Goal: Task Accomplishment & Management: Use online tool/utility

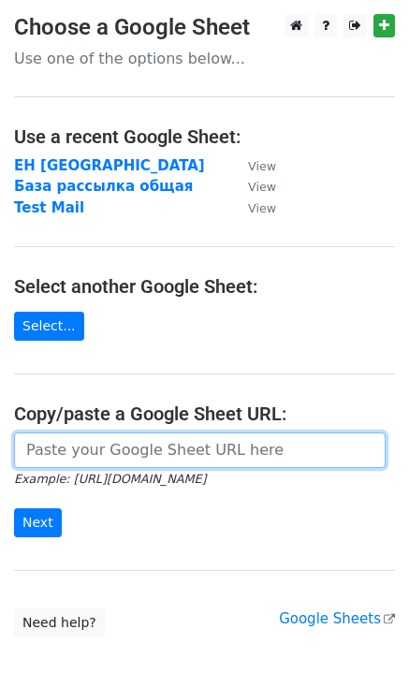
click at [200, 451] on input "url" at bounding box center [200, 451] width 372 height 36
paste input "https://docs.google.com/spreadsheets/d/1Y8t-zNnQD2qYa-j4SUcAioVHWO4rkbueB4EoGr5…"
type input "https://docs.google.com/spreadsheets/d/1Y8t-zNnQD2qYa-j4SUcAioVHWO4rkbueB4EoGr5…"
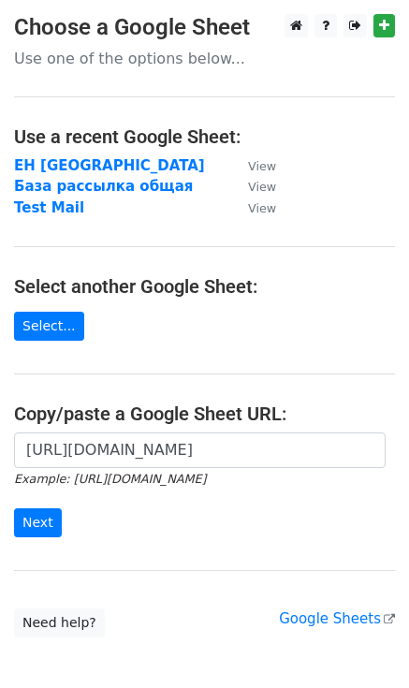
scroll to position [0, 0]
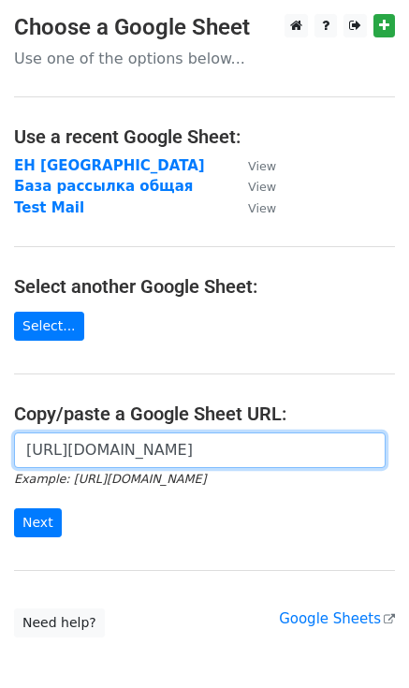
click at [102, 447] on input "https://docs.google.com/spreadsheets/d/1Y8t-zNnQD2qYa-j4SUcAioVHWO4rkbueB4EoGr5…" at bounding box center [200, 451] width 372 height 36
paste input "https://docs.google.com/spreadsheets/d/1Y8t-zNnQD2qYa-j4SUcAioVHWO4rkbueB4EoGr5…"
type input "https://docs.google.com/spreadsheets/d/1Y8t-zNnQD2qYa-j4SUcAioVHWO4rkbueB4EoGr5…"
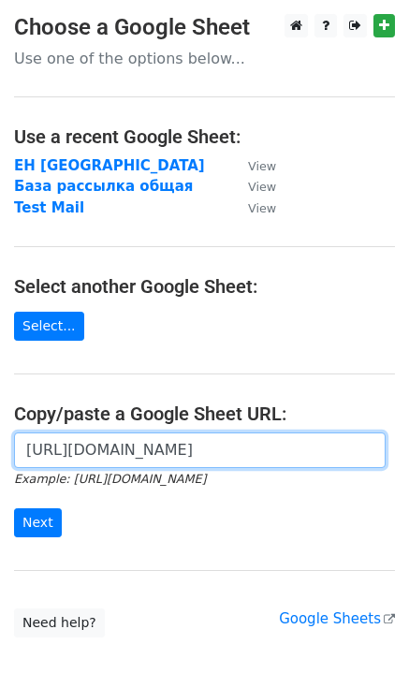
scroll to position [0, 407]
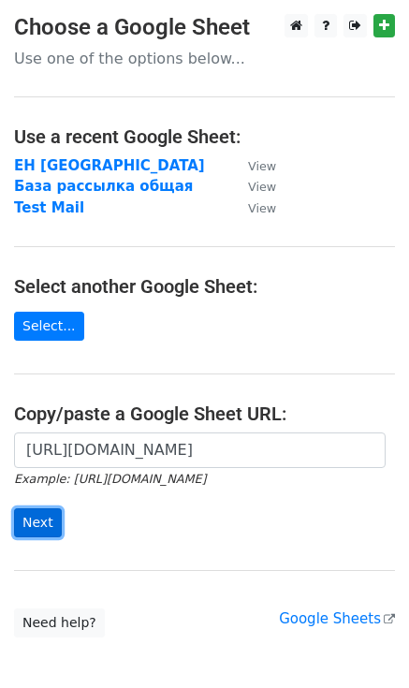
click at [47, 523] on input "Next" at bounding box center [38, 523] width 48 height 29
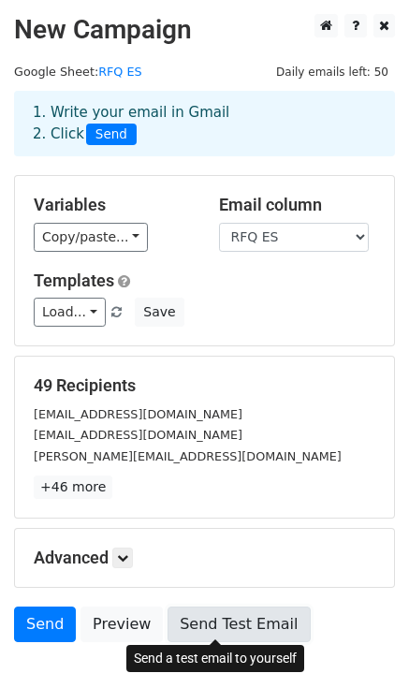
click at [218, 627] on link "Send Test Email" at bounding box center [239, 625] width 142 height 36
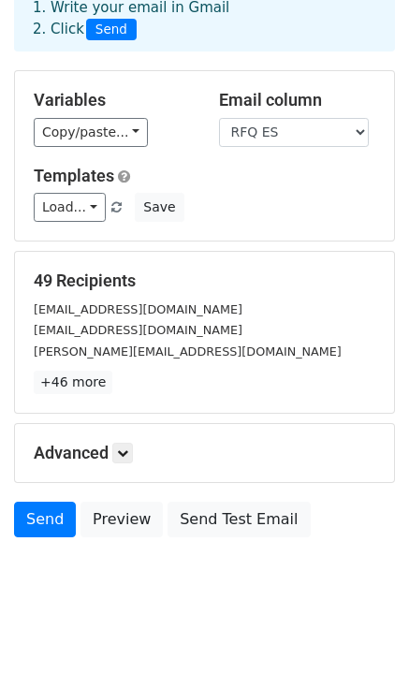
scroll to position [110, 0]
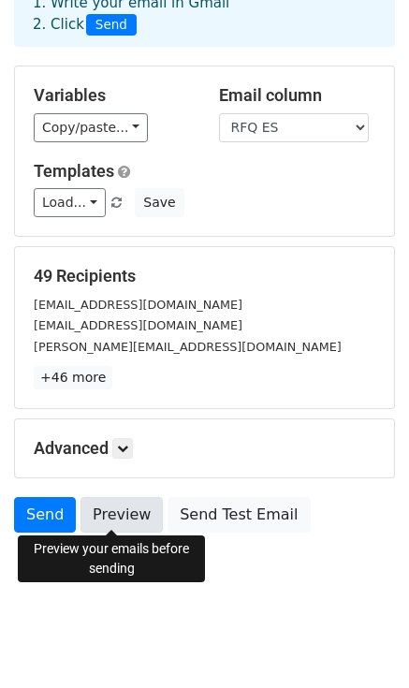
click at [114, 516] on link "Preview" at bounding box center [122, 515] width 82 height 36
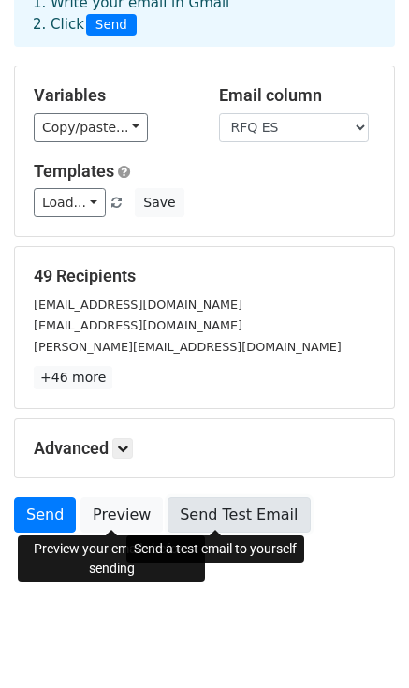
click at [234, 507] on link "Send Test Email" at bounding box center [239, 515] width 142 height 36
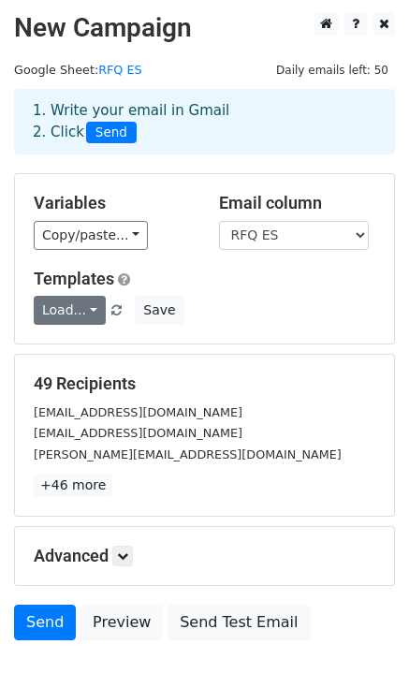
scroll to position [0, 0]
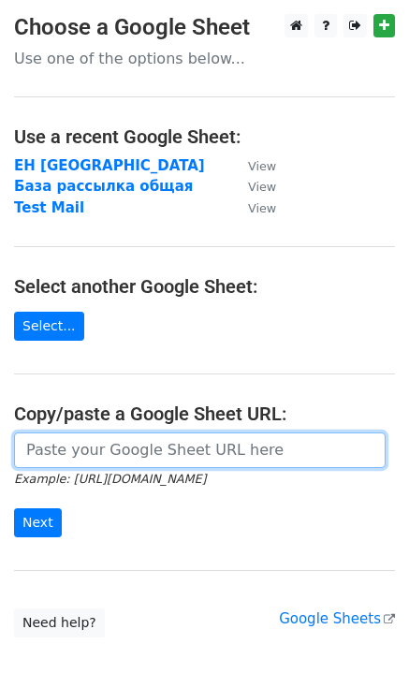
click at [178, 444] on input "url" at bounding box center [200, 451] width 372 height 36
paste input "https://docs.google.com/spreadsheets/d/1Y8t-zNnQD2qYa-j4SUcAioVHWO4rkbueB4EoGr5…"
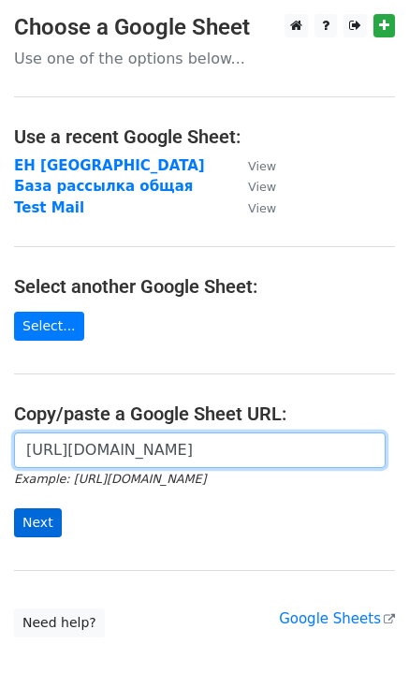
type input "https://docs.google.com/spreadsheets/d/1Y8t-zNnQD2qYa-j4SUcAioVHWO4rkbueB4EoGr5…"
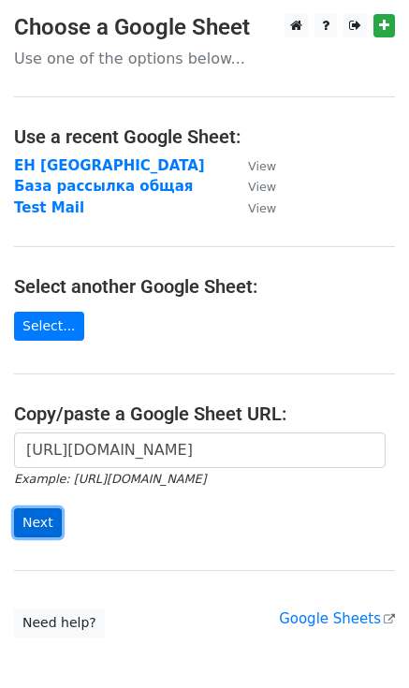
click at [41, 524] on input "Next" at bounding box center [38, 523] width 48 height 29
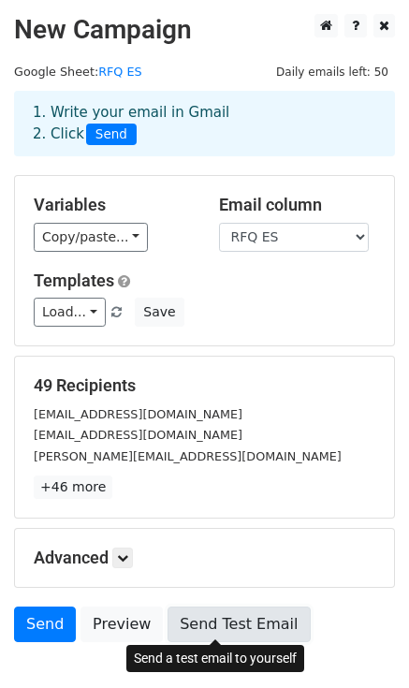
click at [215, 623] on link "Send Test Email" at bounding box center [239, 625] width 142 height 36
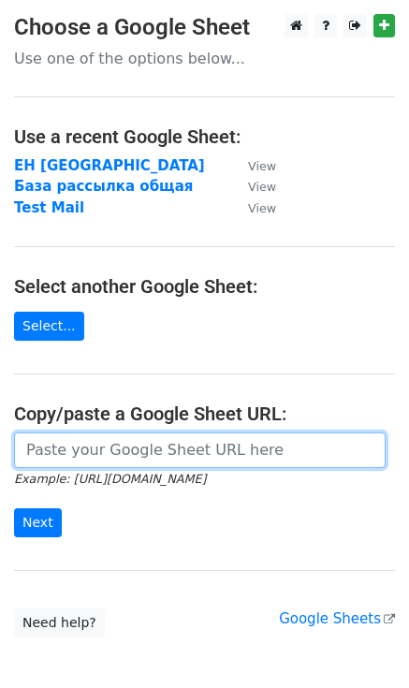
click at [122, 454] on input "url" at bounding box center [200, 451] width 372 height 36
paste input "https://docs.google.com/spreadsheets/d/1Y8t-zNnQD2qYa-j4SUcAioVHWO4rkbueB4EoGr5…"
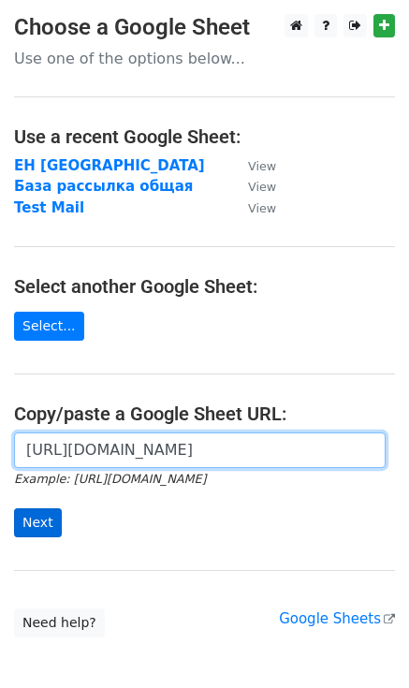
type input "https://docs.google.com/spreadsheets/d/1Y8t-zNnQD2qYa-j4SUcAioVHWO4rkbueB4EoGr5…"
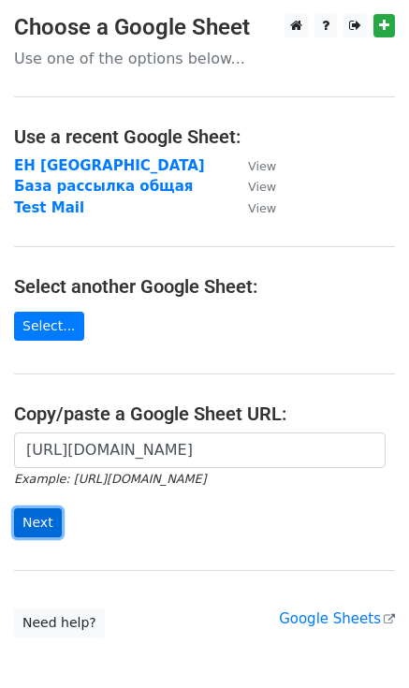
click at [41, 527] on input "Next" at bounding box center [38, 523] width 48 height 29
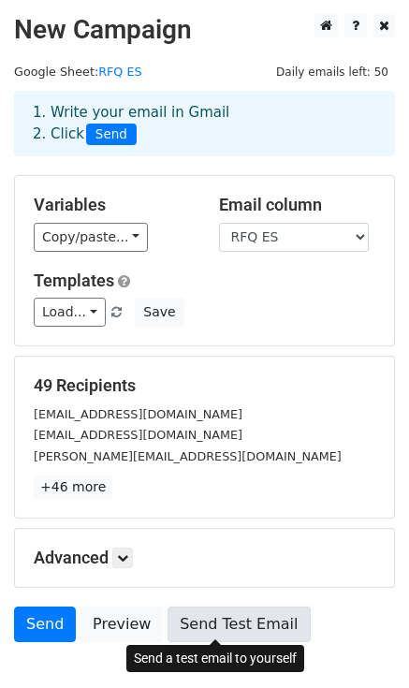
click at [193, 618] on link "Send Test Email" at bounding box center [239, 625] width 142 height 36
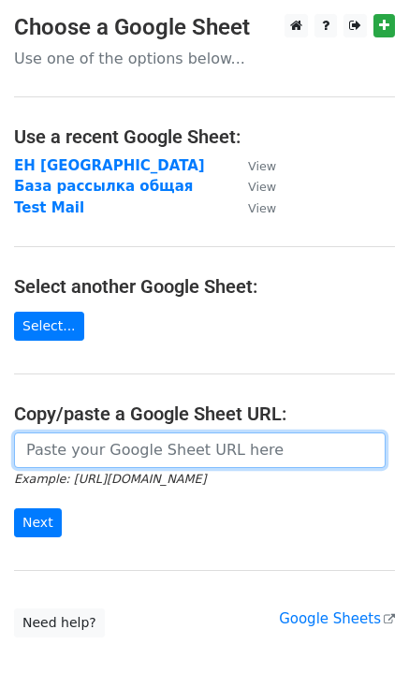
click at [43, 457] on input "url" at bounding box center [200, 451] width 372 height 36
paste input "https://docs.google.com/spreadsheets/d/1C9uBDTdifLfmMwZEghK__qXV6bjTH4xX-H37-Kc…"
type input "https://docs.google.com/spreadsheets/d/1C9uBDTdifLfmMwZEghK__qXV6bjTH4xX-H37-Kc…"
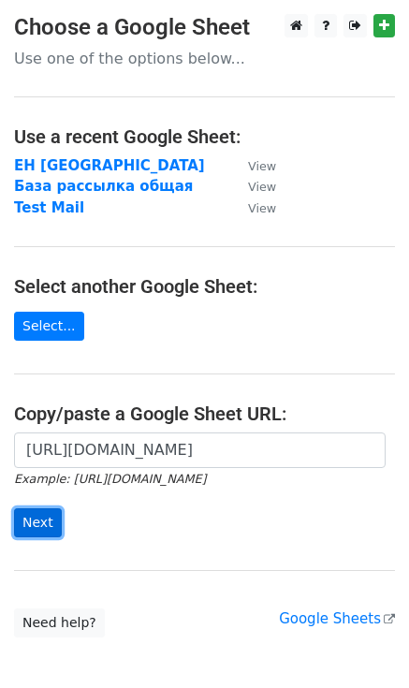
click at [34, 522] on input "Next" at bounding box center [38, 523] width 48 height 29
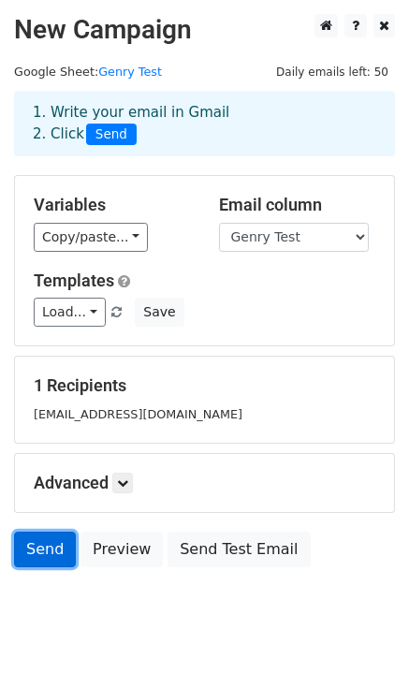
click at [44, 550] on link "Send" at bounding box center [45, 550] width 62 height 36
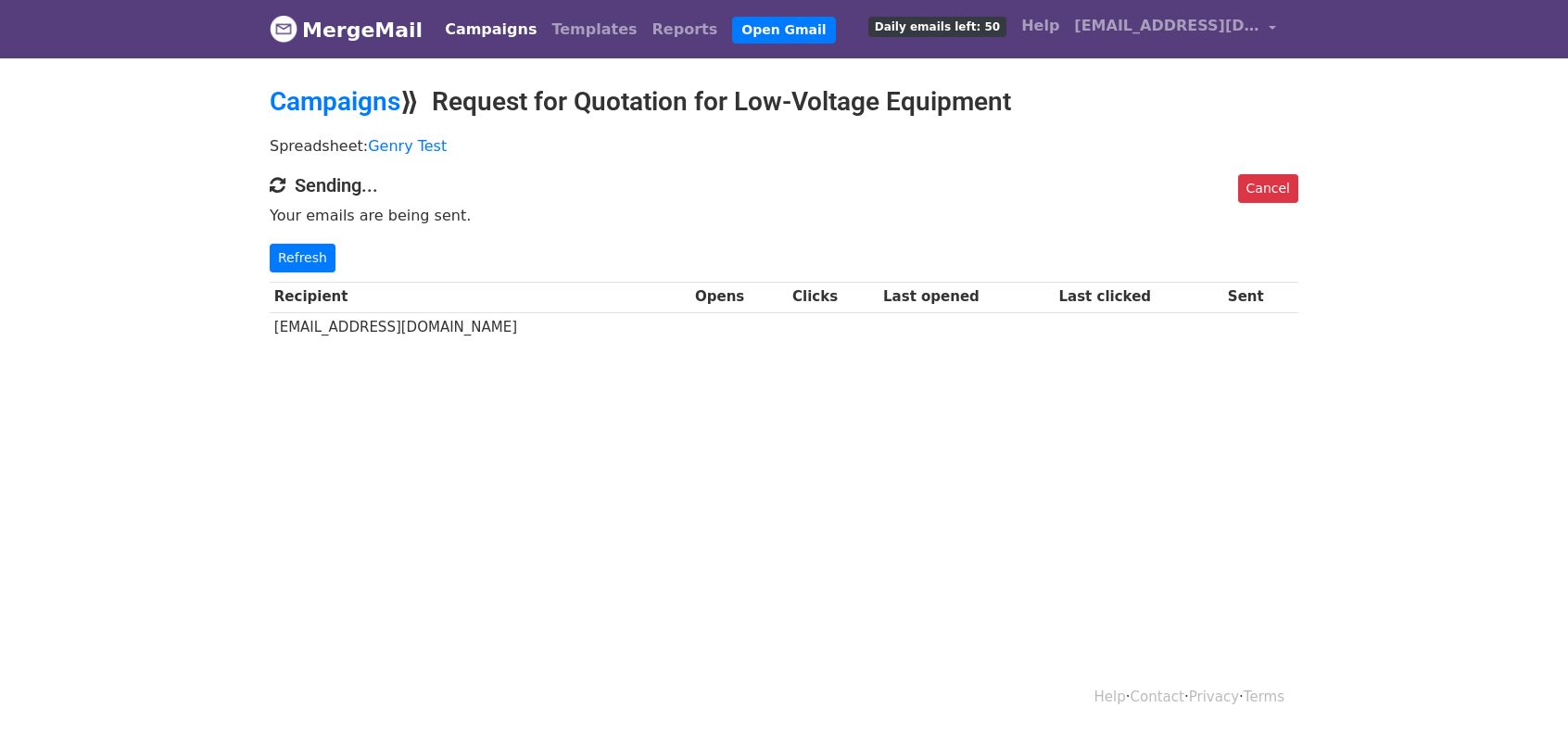
click at [365, 179] on h4 "Sending..." at bounding box center [784, 185] width 1029 height 22
click at [638, 465] on html "MergeMail Campaigns Templates Reports Open Gmail Daily emails left: 50 Help [EM…" at bounding box center [784, 366] width 1568 height 733
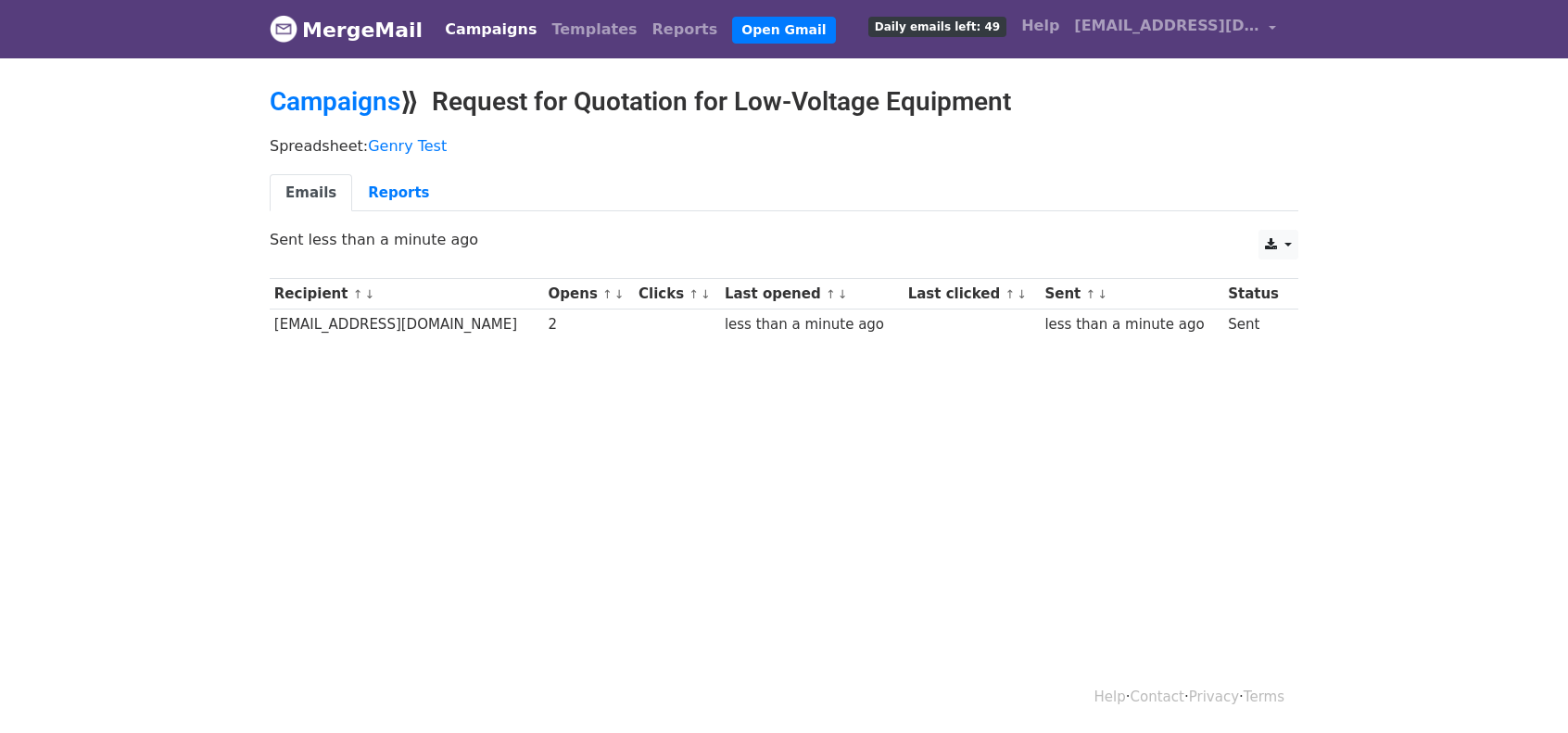
click at [688, 451] on html "MergeMail Campaigns Templates Reports Open Gmail Daily emails left: 49 Help sal…" at bounding box center [784, 366] width 1568 height 733
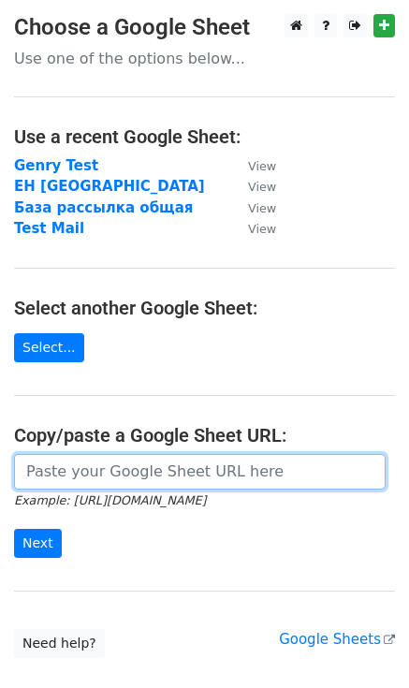
click at [96, 473] on input "url" at bounding box center [200, 472] width 372 height 36
paste input "[URL][DOMAIN_NAME]"
type input "[URL][DOMAIN_NAME]"
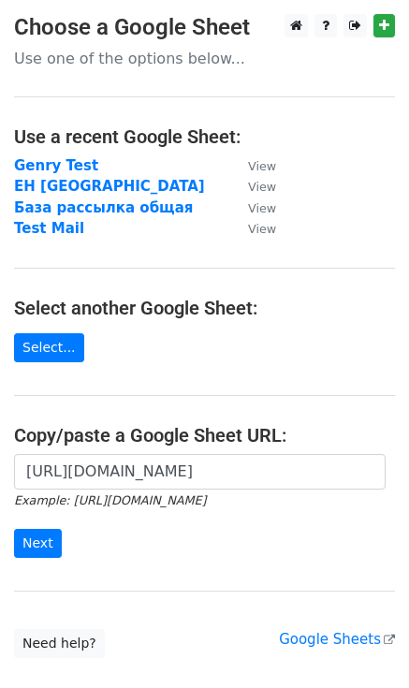
scroll to position [0, 0]
click at [31, 537] on input "Next" at bounding box center [38, 543] width 48 height 29
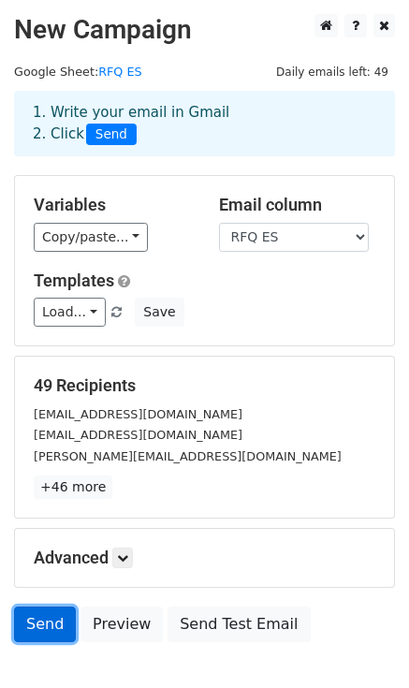
click at [37, 629] on link "Send" at bounding box center [45, 625] width 62 height 36
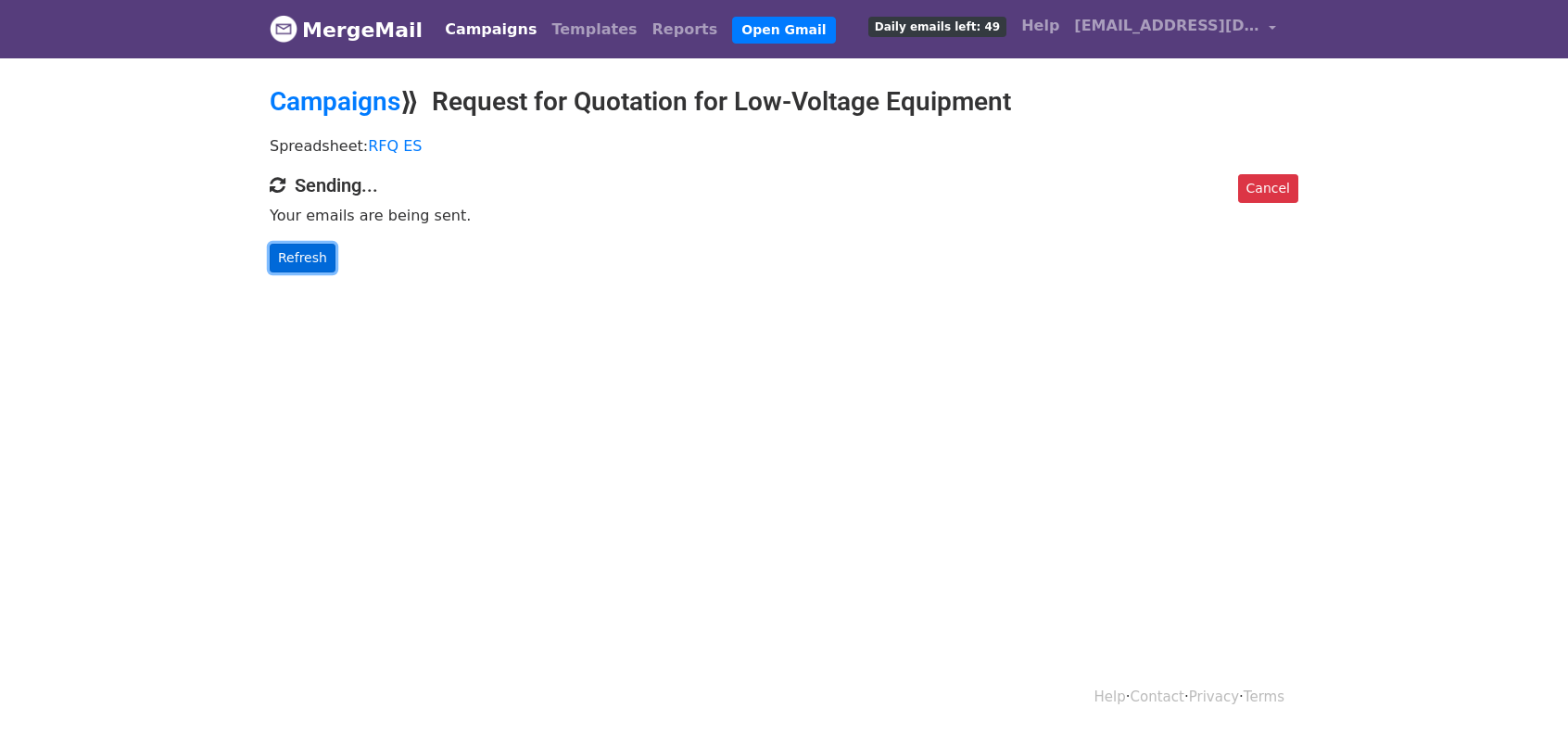
click at [315, 259] on link "Refresh" at bounding box center [303, 257] width 66 height 29
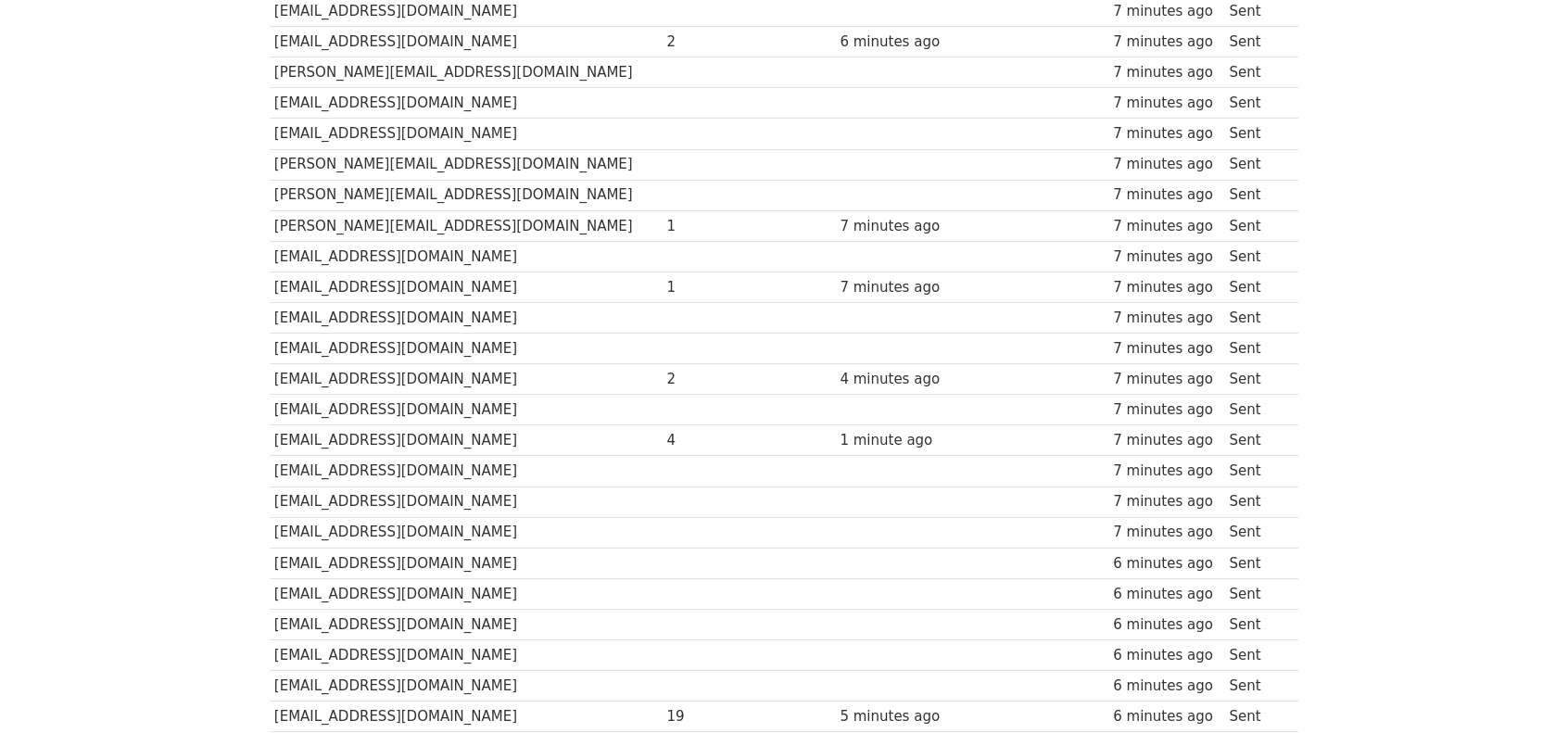
scroll to position [1224, 0]
